Goal: Navigation & Orientation: Find specific page/section

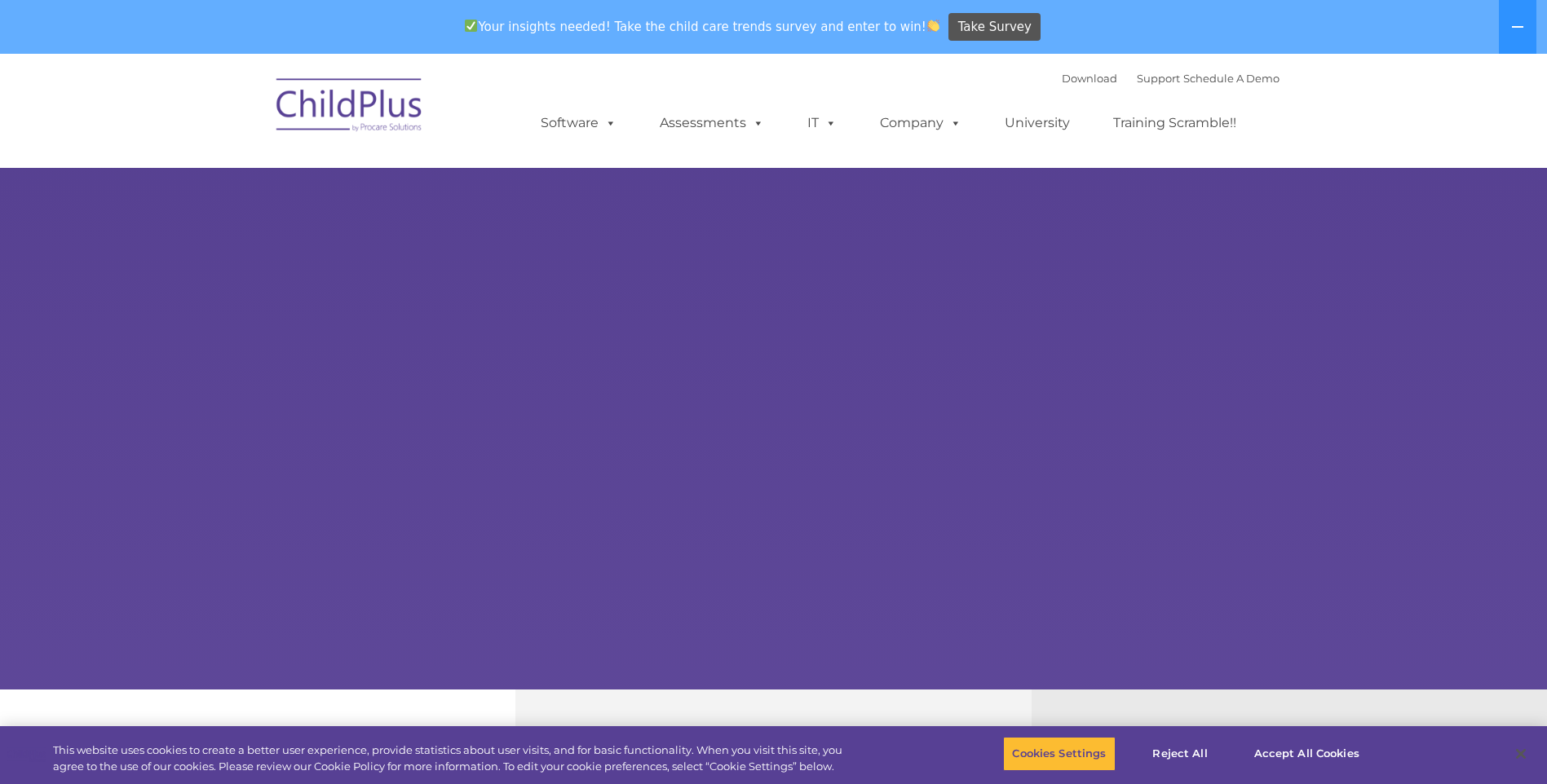
select select "MEDIUM"
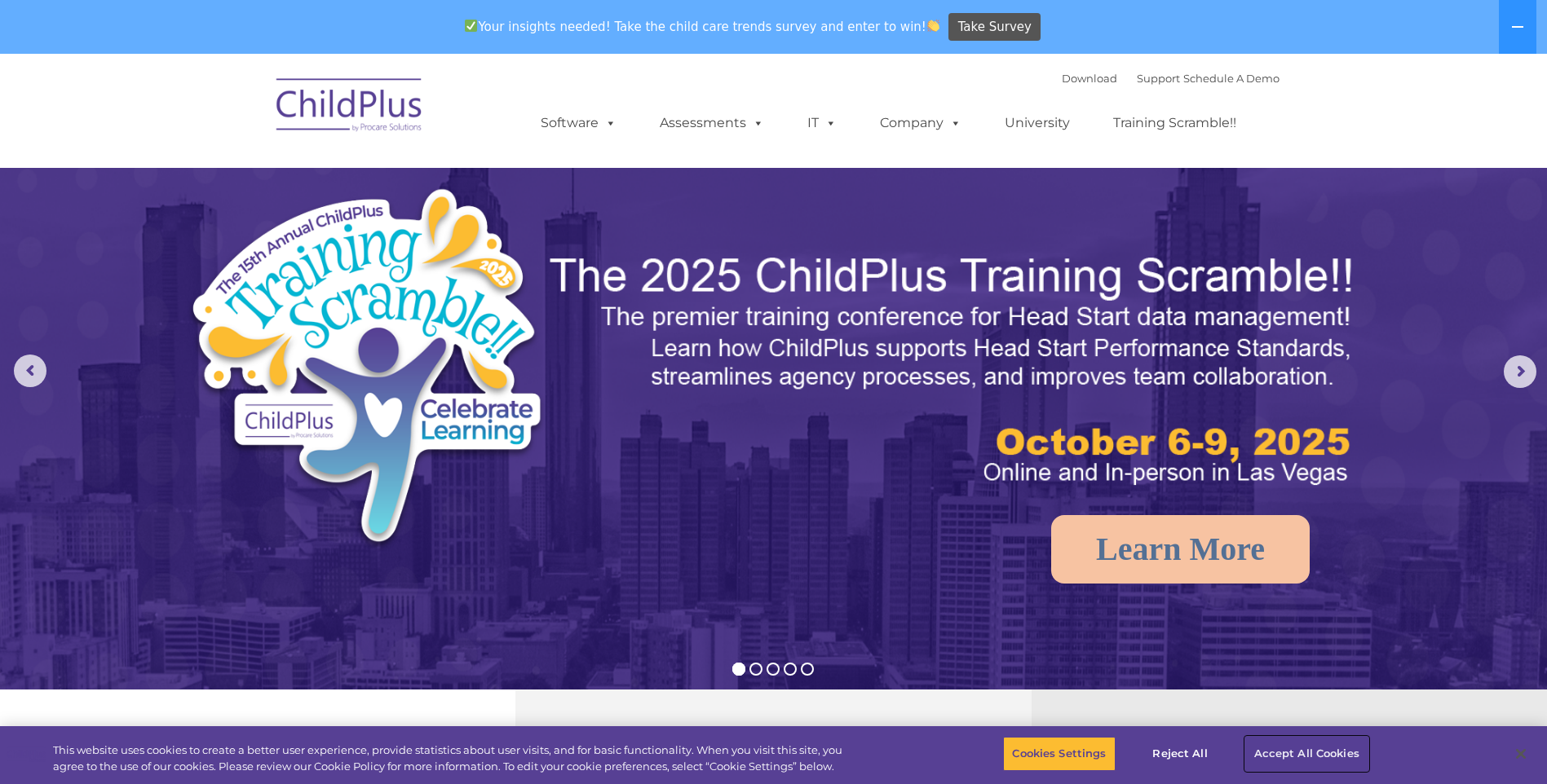
click at [1328, 758] on button "Accept All Cookies" at bounding box center [1306, 754] width 123 height 34
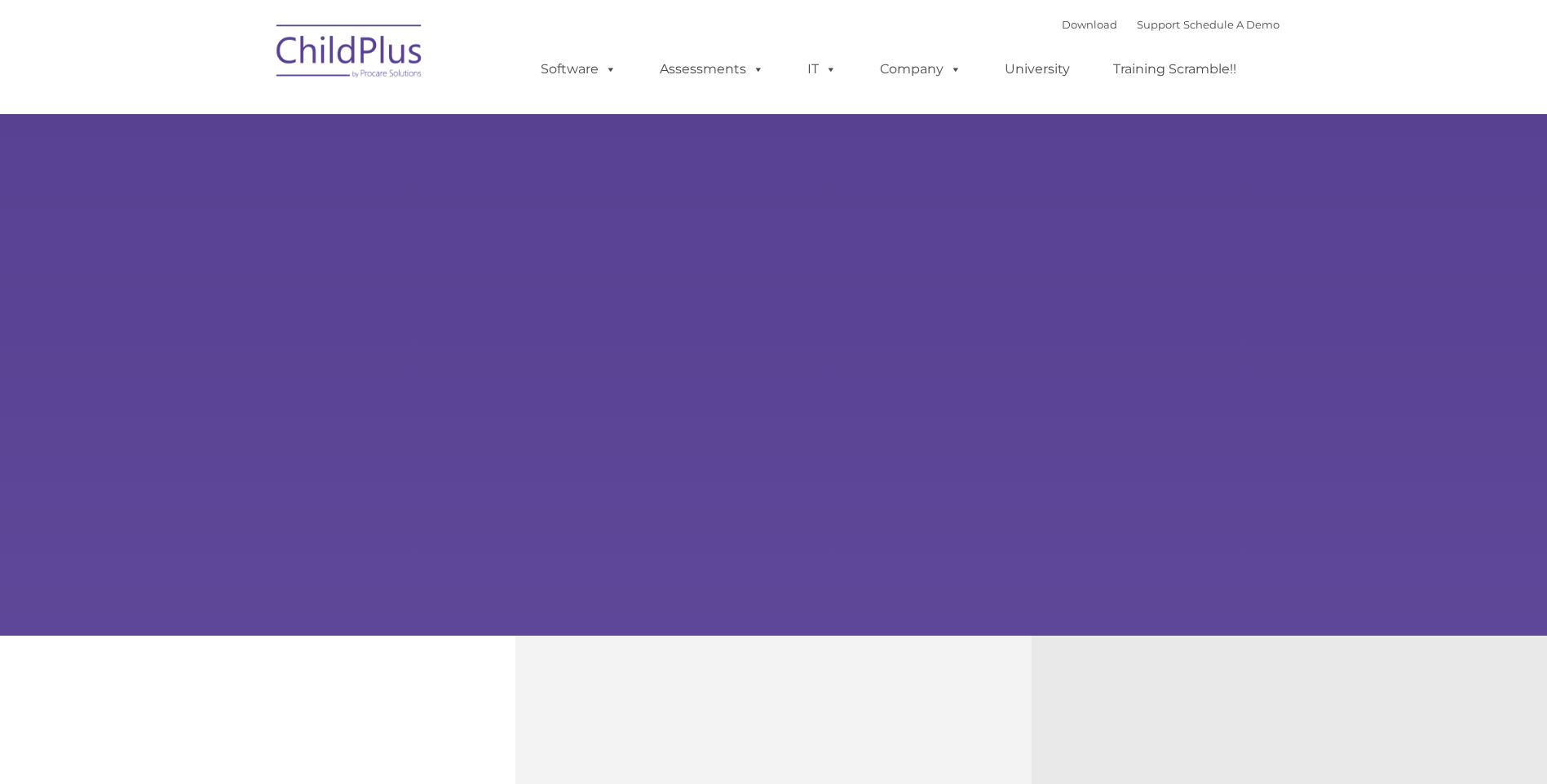
type input ""
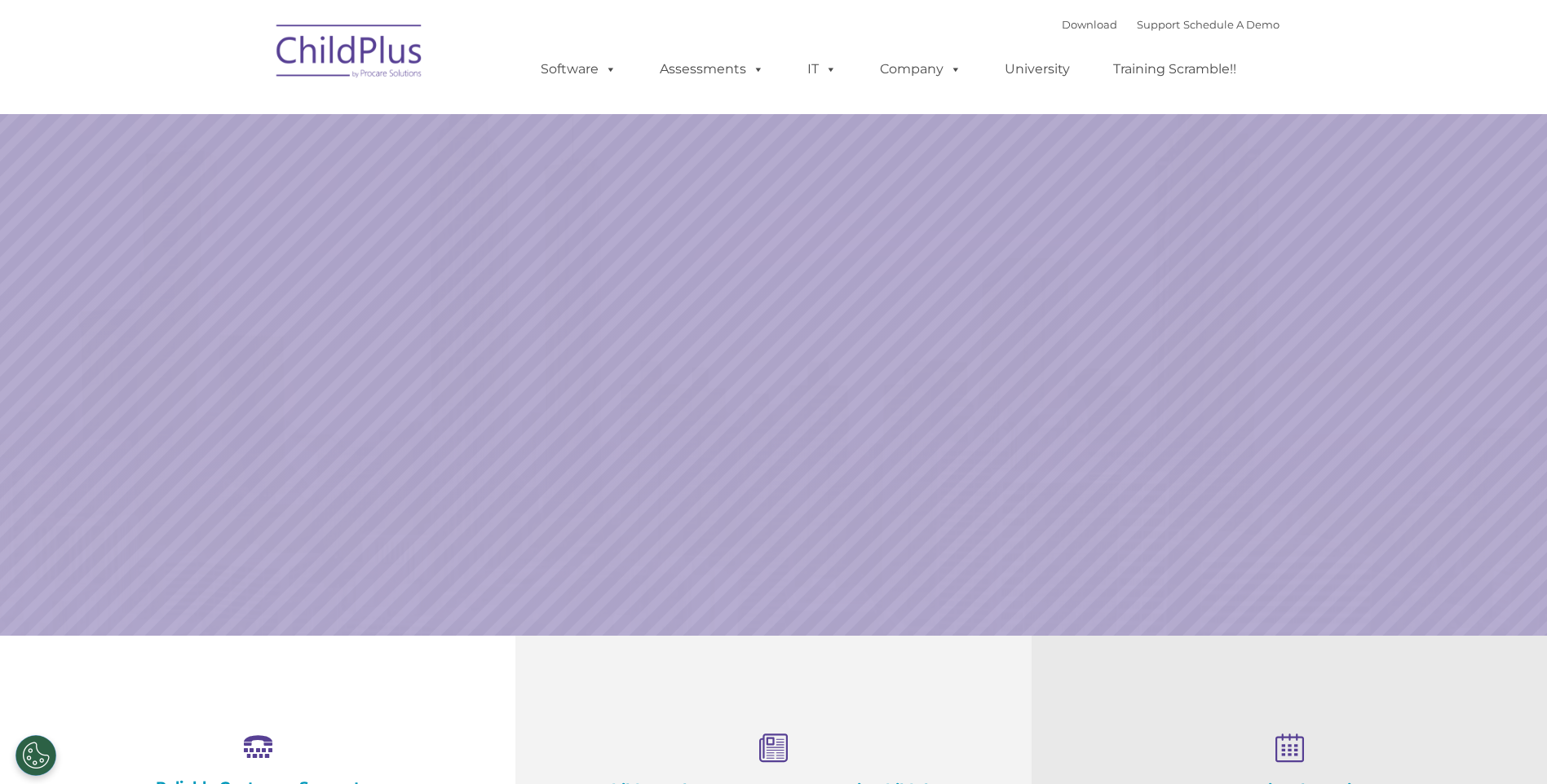
select select "MEDIUM"
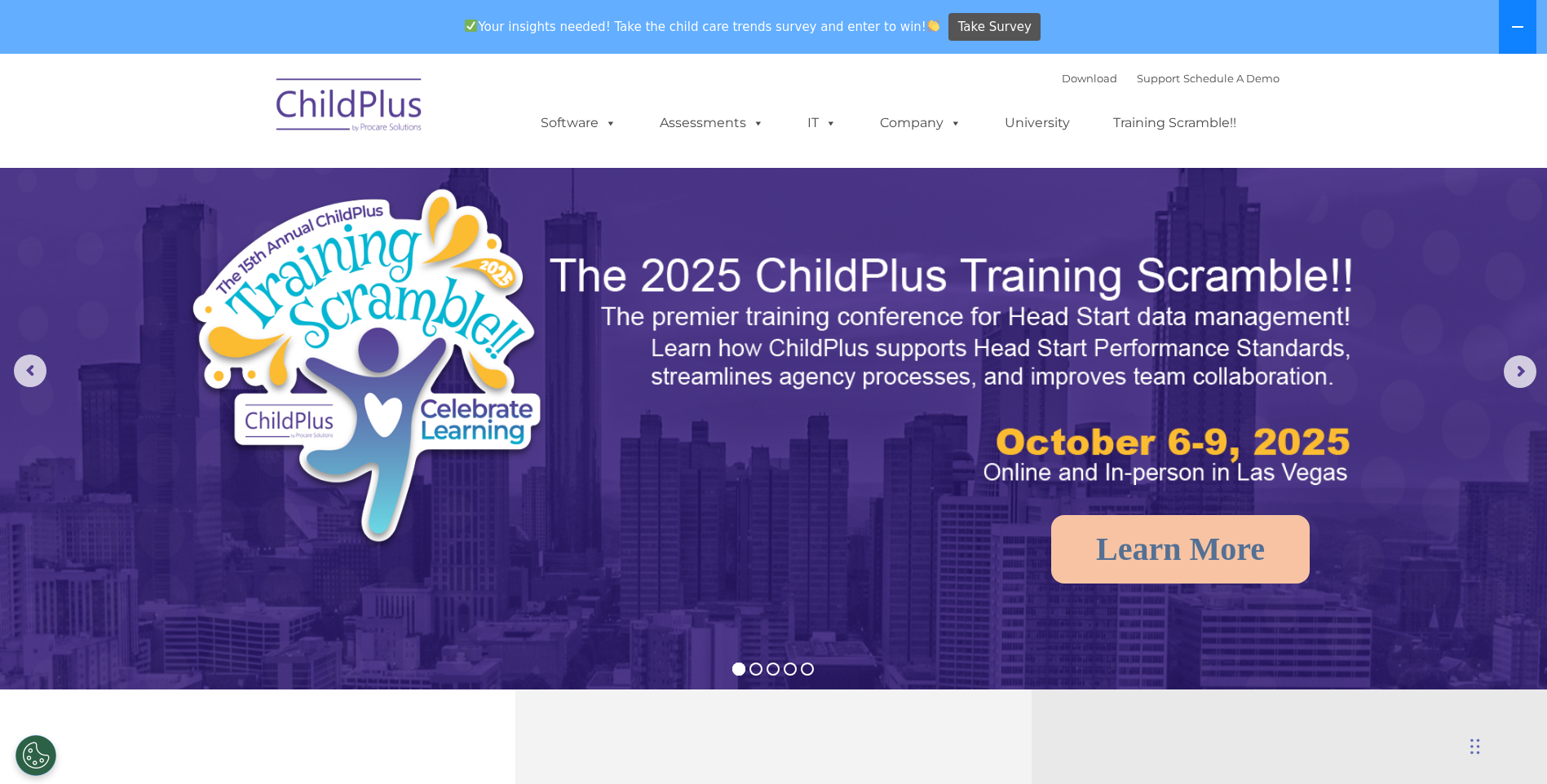
click at [1517, 17] on button at bounding box center [1517, 27] width 38 height 54
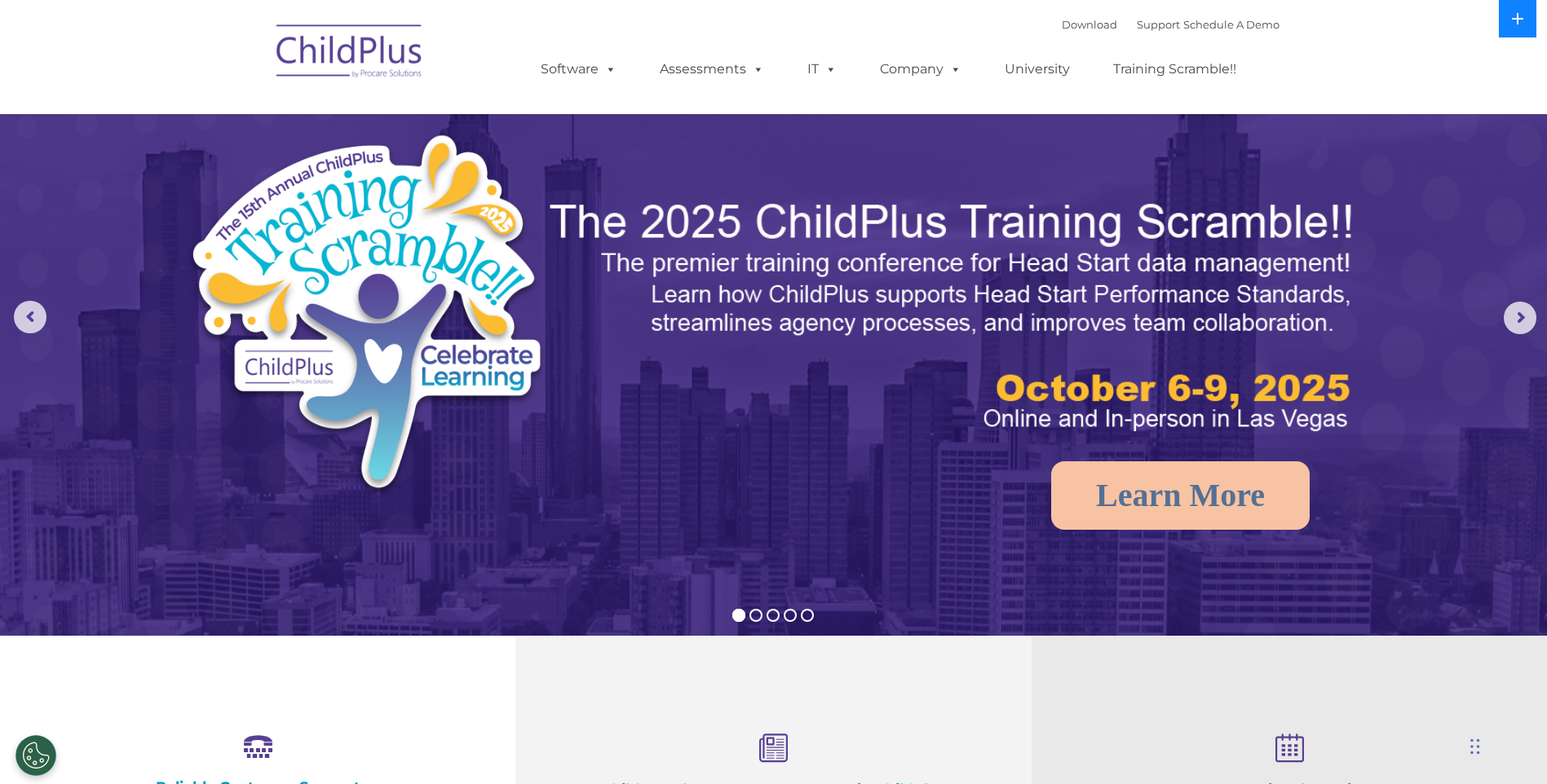
click at [1517, 17] on icon at bounding box center [1518, 18] width 13 height 13
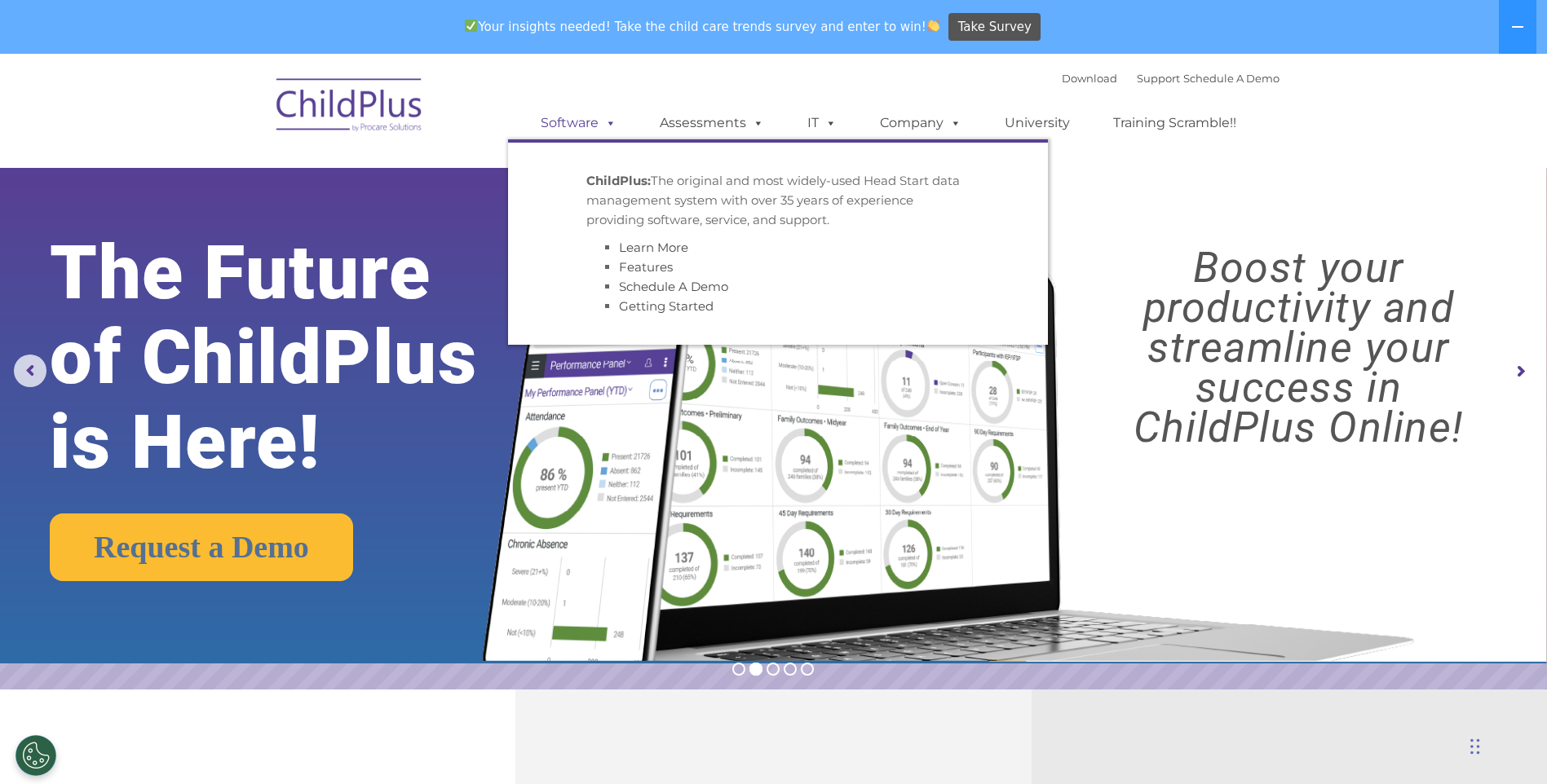
click at [567, 128] on link "Software" at bounding box center [578, 123] width 108 height 33
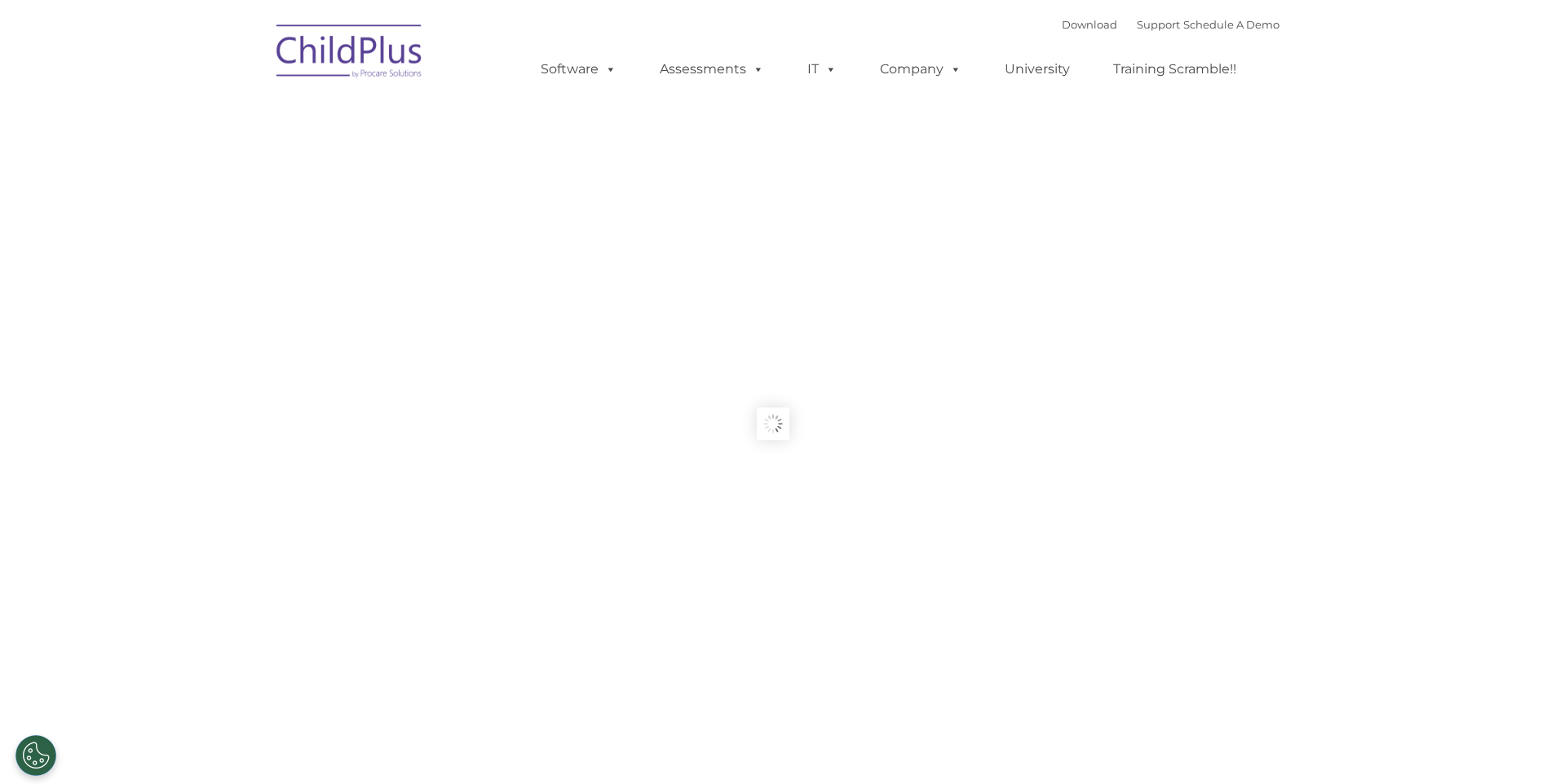
type input ""
